Goal: Transaction & Acquisition: Download file/media

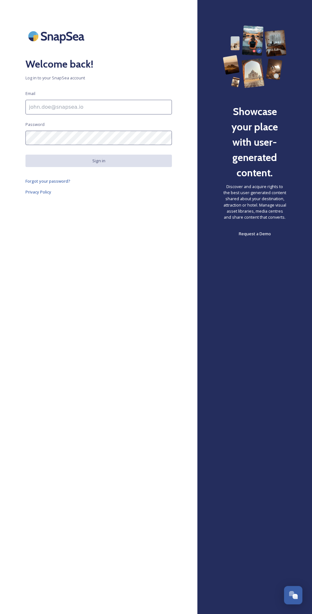
scroll to position [183, 0]
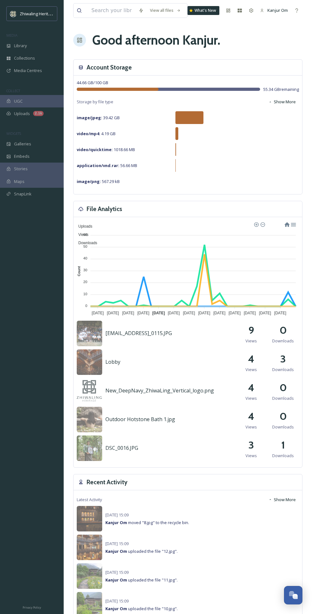
click at [16, 46] on span "Library" at bounding box center [20, 46] width 13 height 6
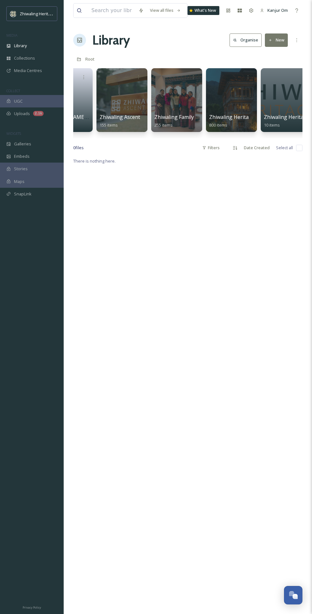
scroll to position [0, 253]
click at [169, 114] on span "Zhiwaling Family" at bounding box center [174, 116] width 40 height 7
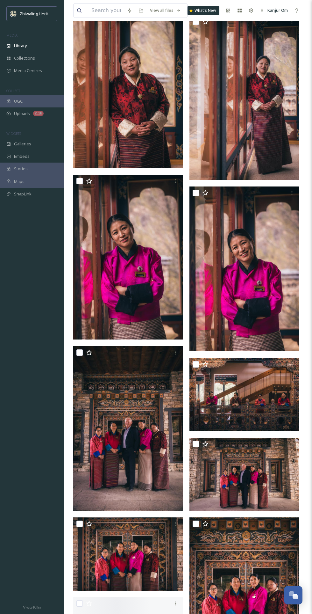
scroll to position [819, 0]
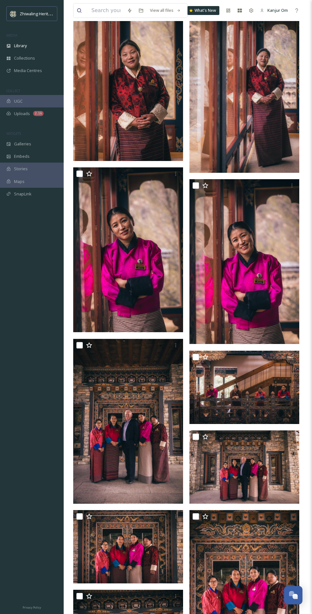
click at [119, 286] on img at bounding box center [128, 249] width 110 height 165
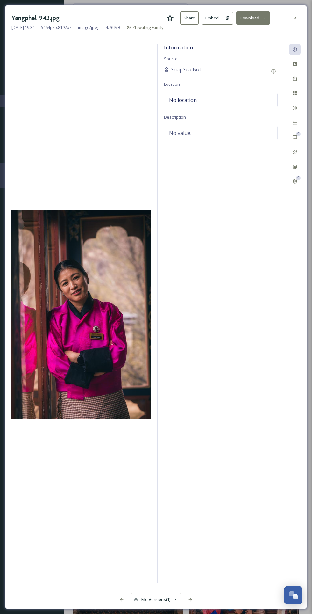
click at [250, 18] on button "Download" at bounding box center [253, 17] width 34 height 13
click at [249, 34] on span "Download Original (5464 x 8192)" at bounding box center [236, 33] width 60 height 6
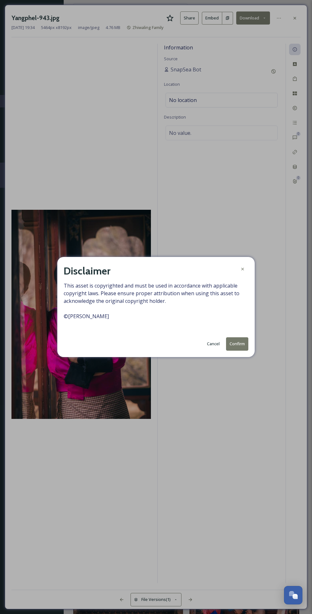
click at [237, 350] on button "Confirm" at bounding box center [237, 343] width 22 height 13
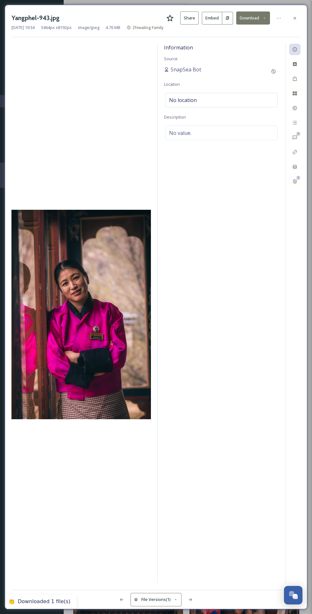
scroll to position [868, 0]
